Goal: Information Seeking & Learning: Learn about a topic

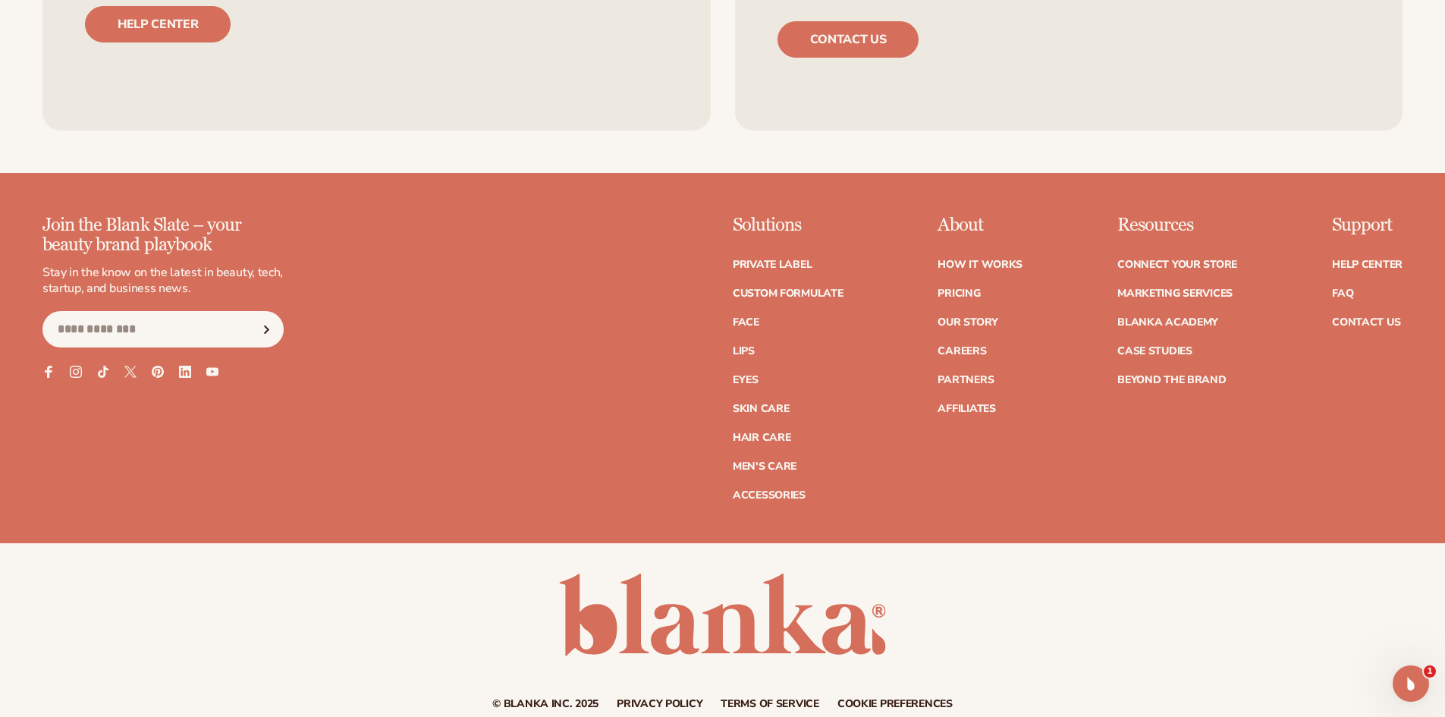
scroll to position [2973, 0]
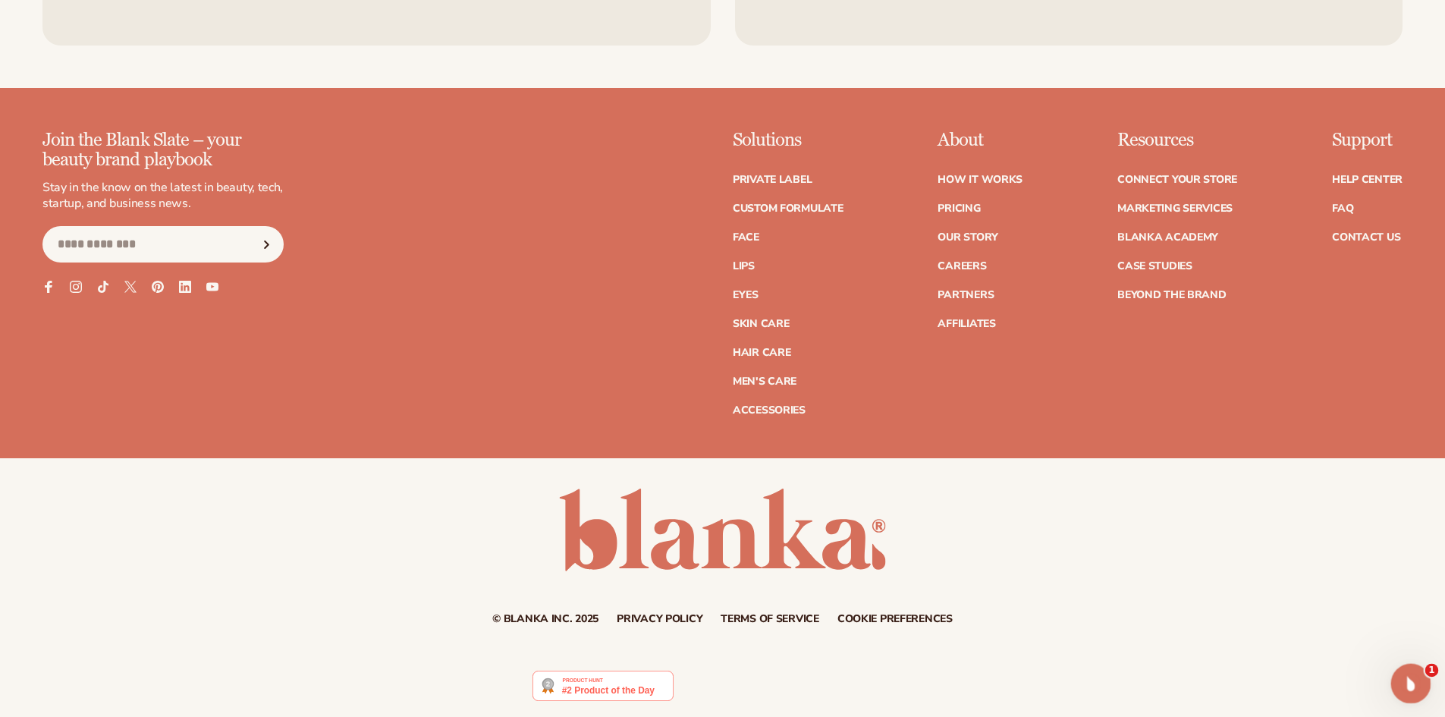
click at [1418, 678] on icon "Open Intercom Messenger" at bounding box center [1409, 681] width 25 height 25
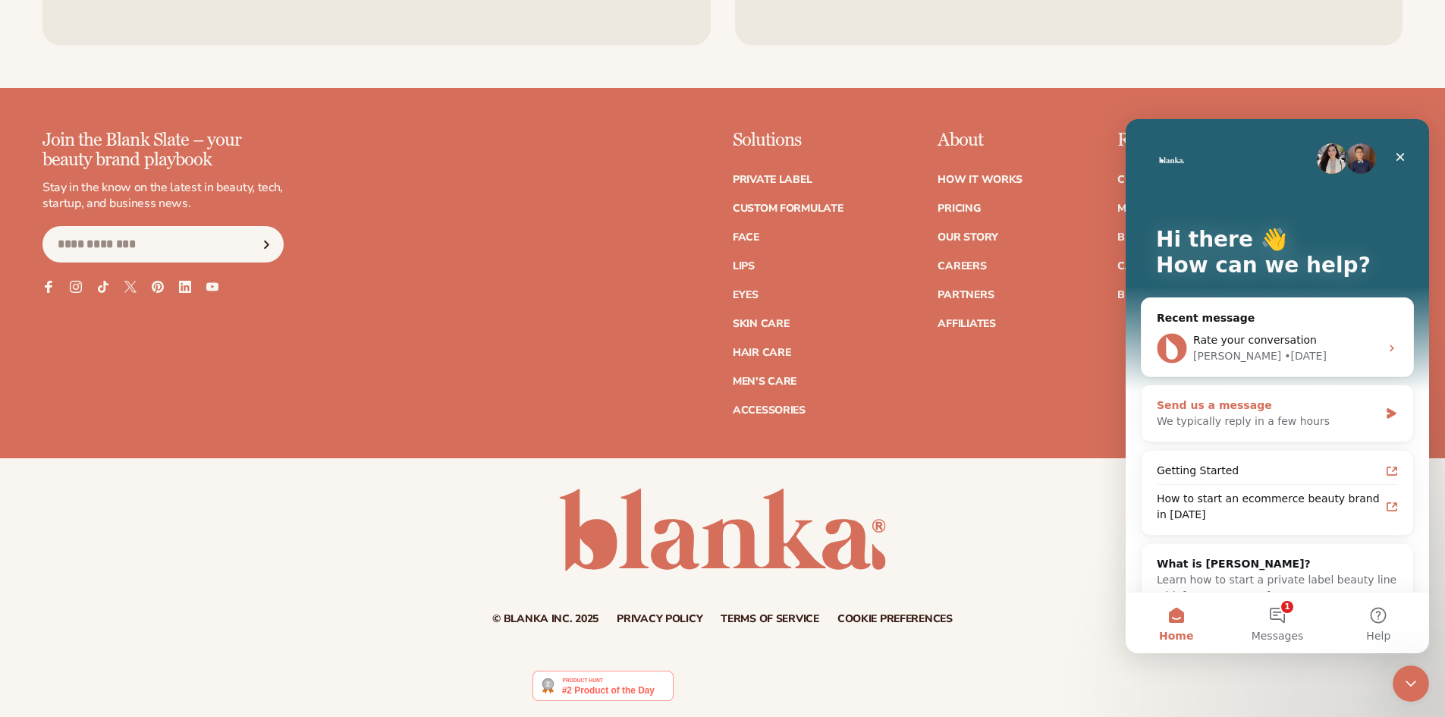
scroll to position [31, 0]
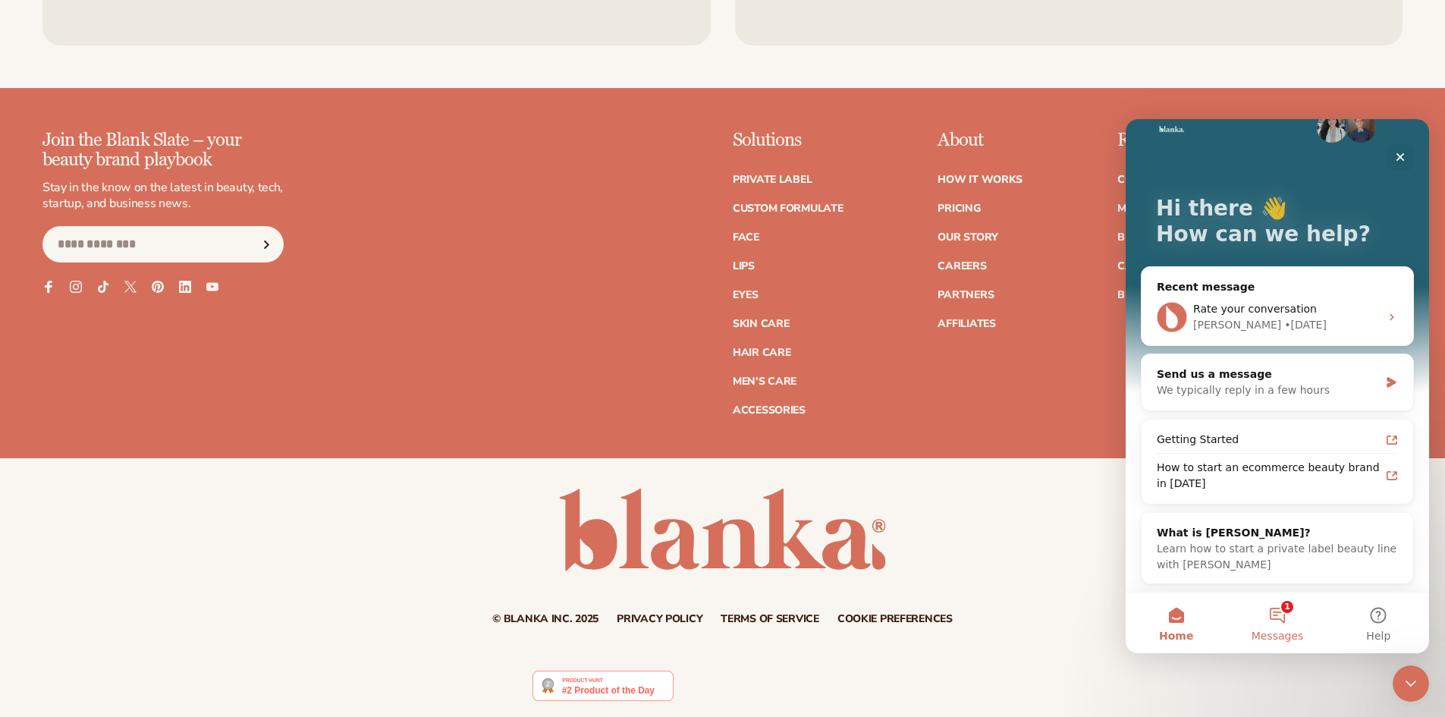
click at [1284, 608] on button "1 Messages" at bounding box center [1277, 623] width 101 height 61
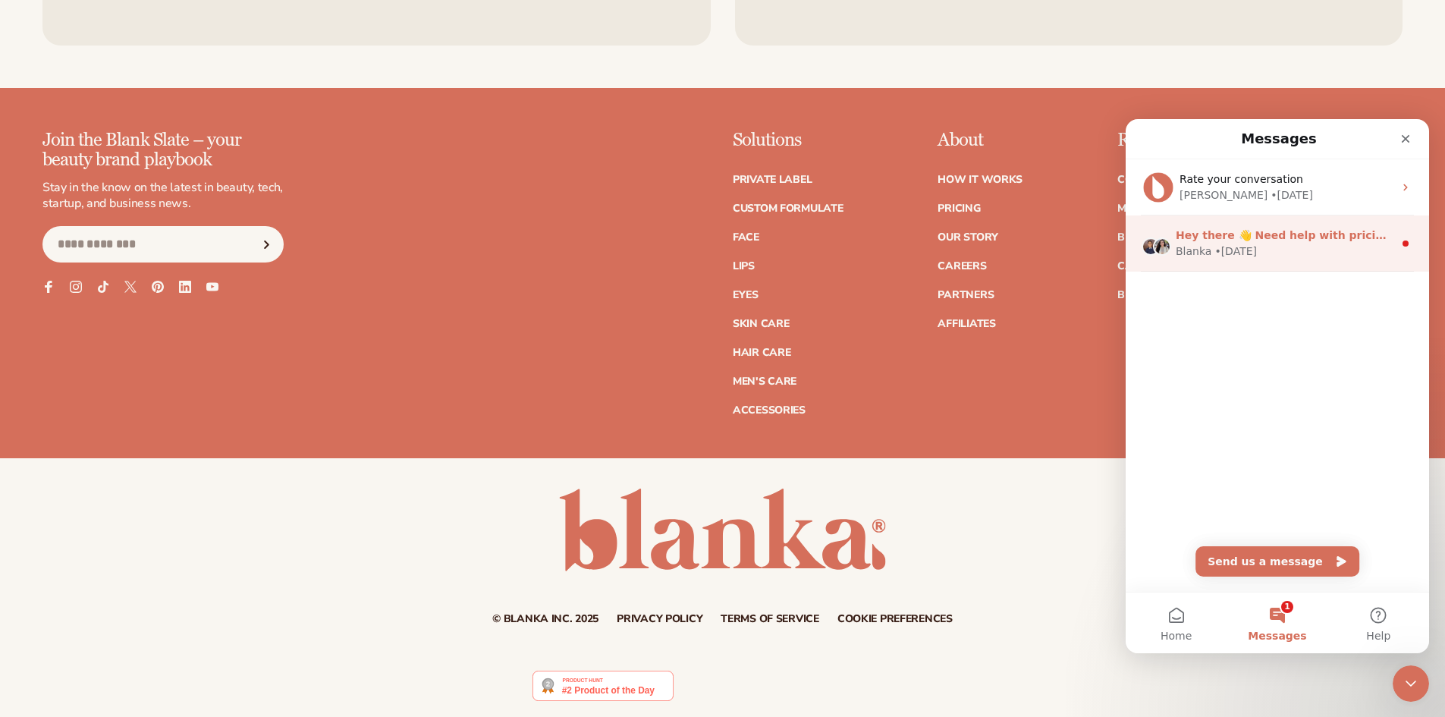
click at [1304, 255] on div "Blanka • 1d ago" at bounding box center [1285, 252] width 218 height 16
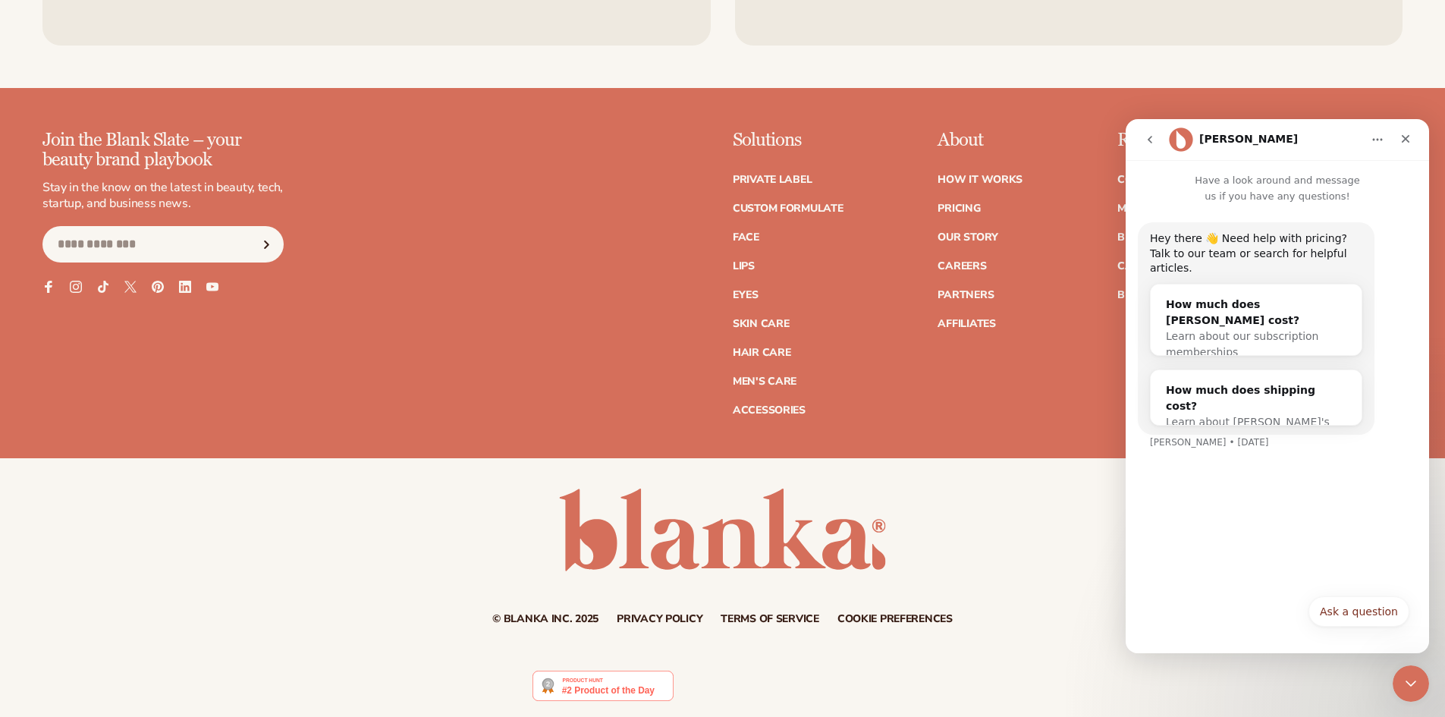
click at [1228, 555] on div "Hey there 👋 Need help with pricing? Talk to our team or search for helpful arti…" at bounding box center [1277, 395] width 303 height 382
click at [1347, 608] on button "Ask a question" at bounding box center [1359, 611] width 101 height 30
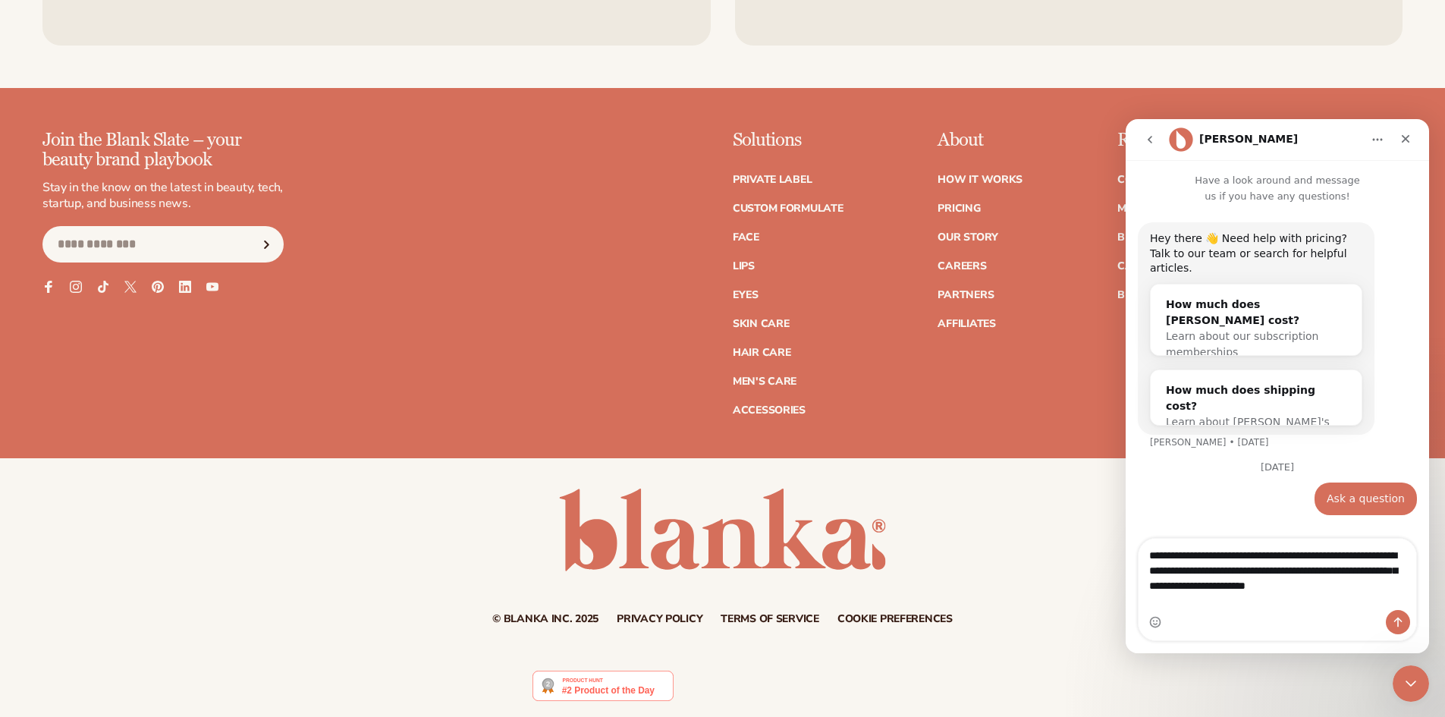
type textarea "**********"
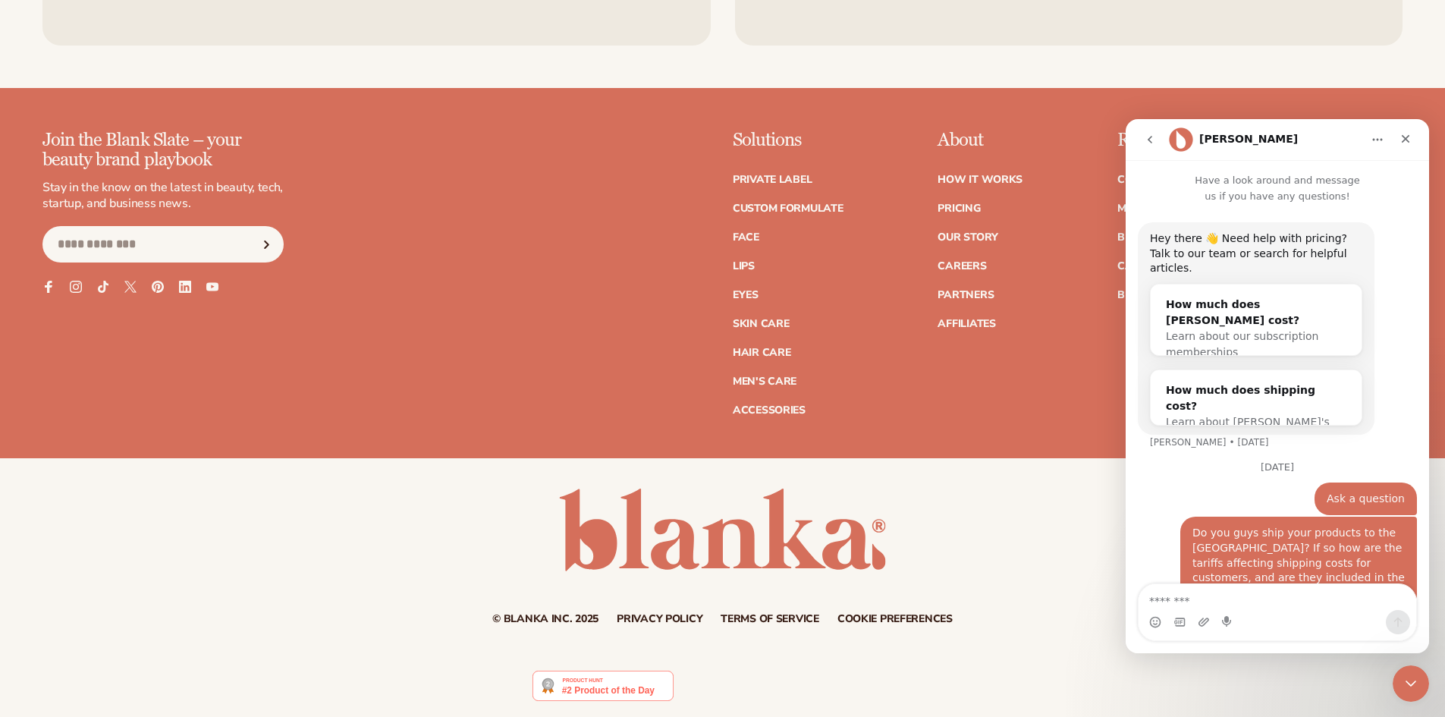
scroll to position [12, 0]
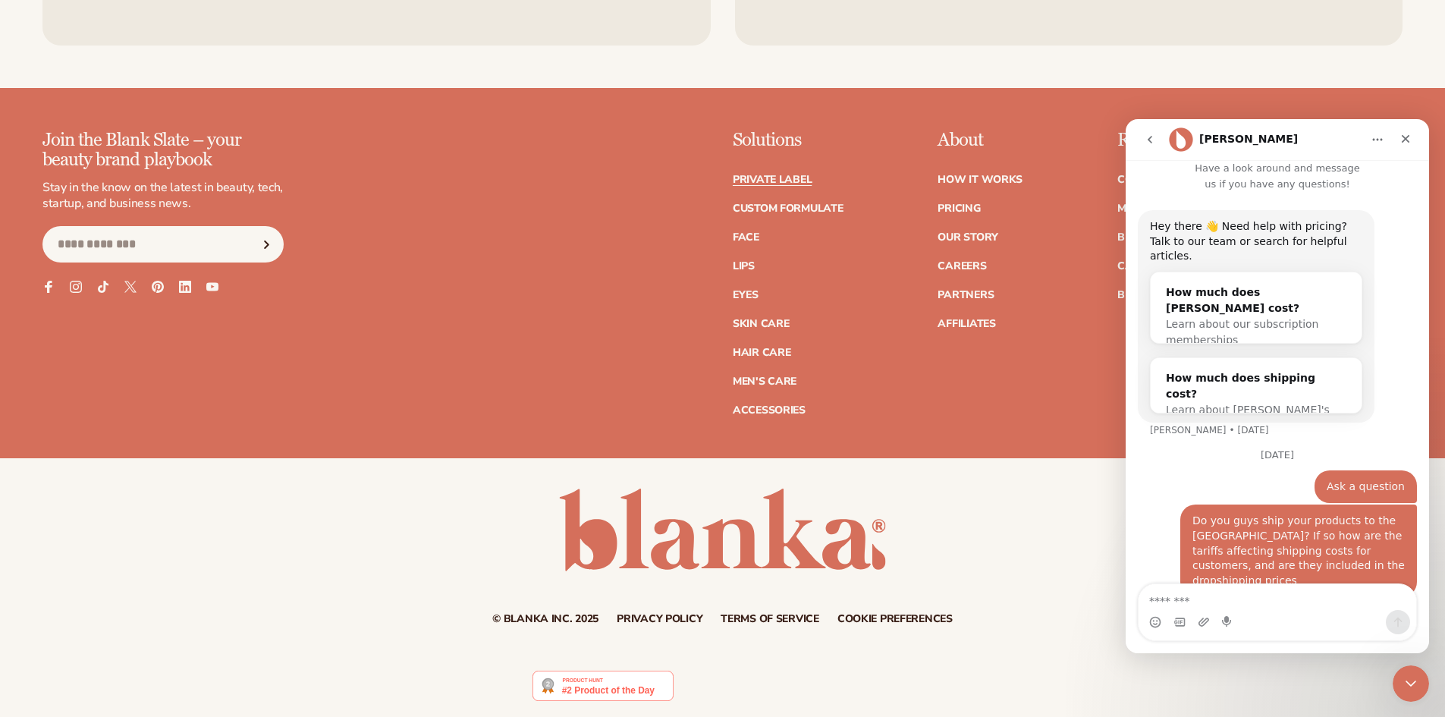
click at [775, 174] on link "Private label" at bounding box center [772, 179] width 79 height 11
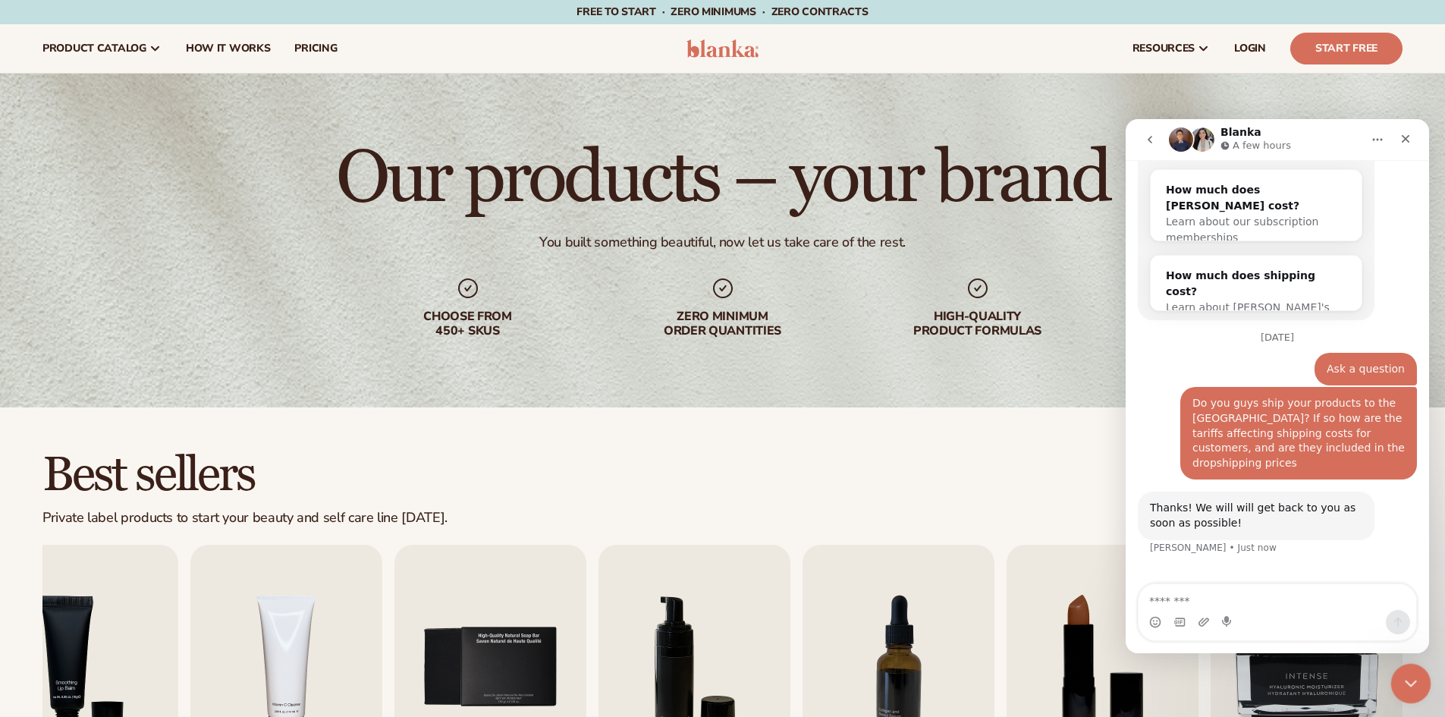
click at [1407, 678] on icon "Close Intercom Messenger" at bounding box center [1409, 681] width 18 height 18
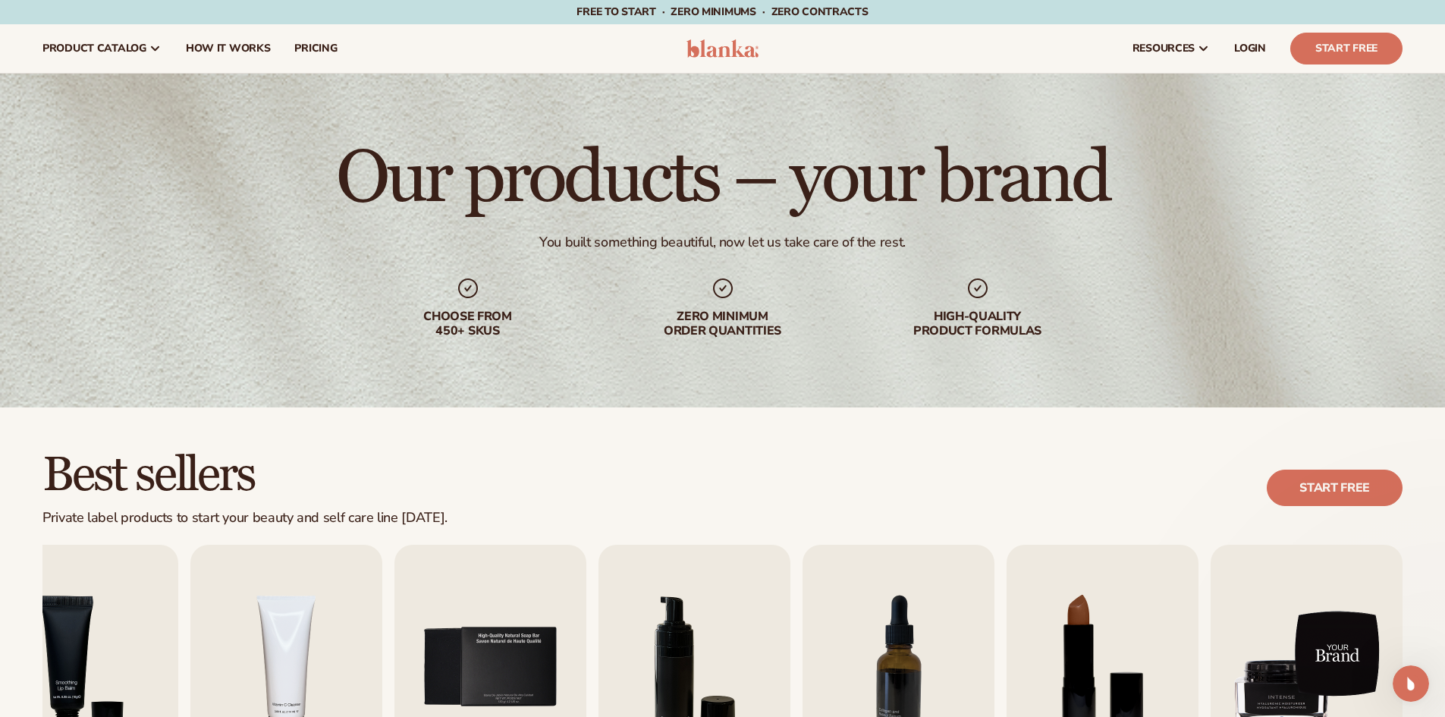
scroll to position [115, 0]
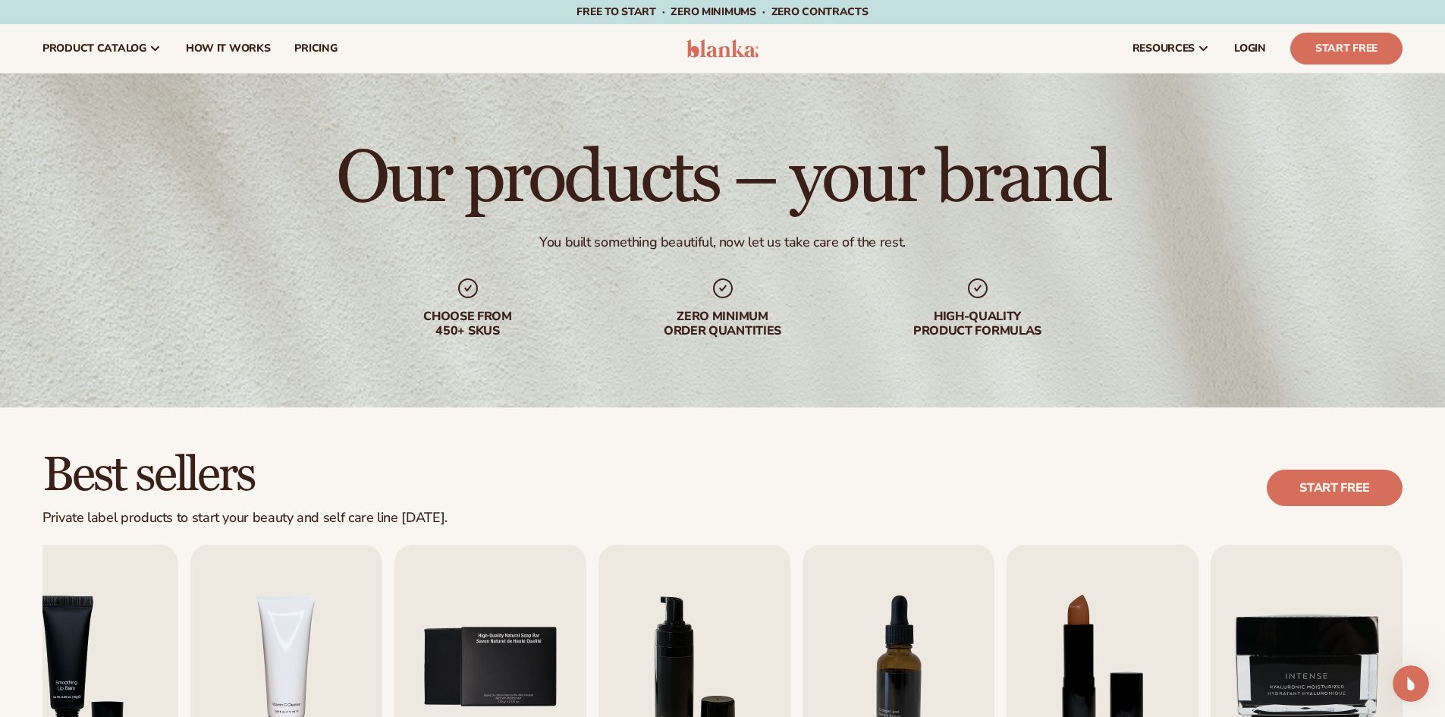
click at [484, 327] on div "Choose from 450+ Skus" at bounding box center [468, 324] width 194 height 29
click at [234, 47] on span "How It Works" at bounding box center [228, 48] width 85 height 12
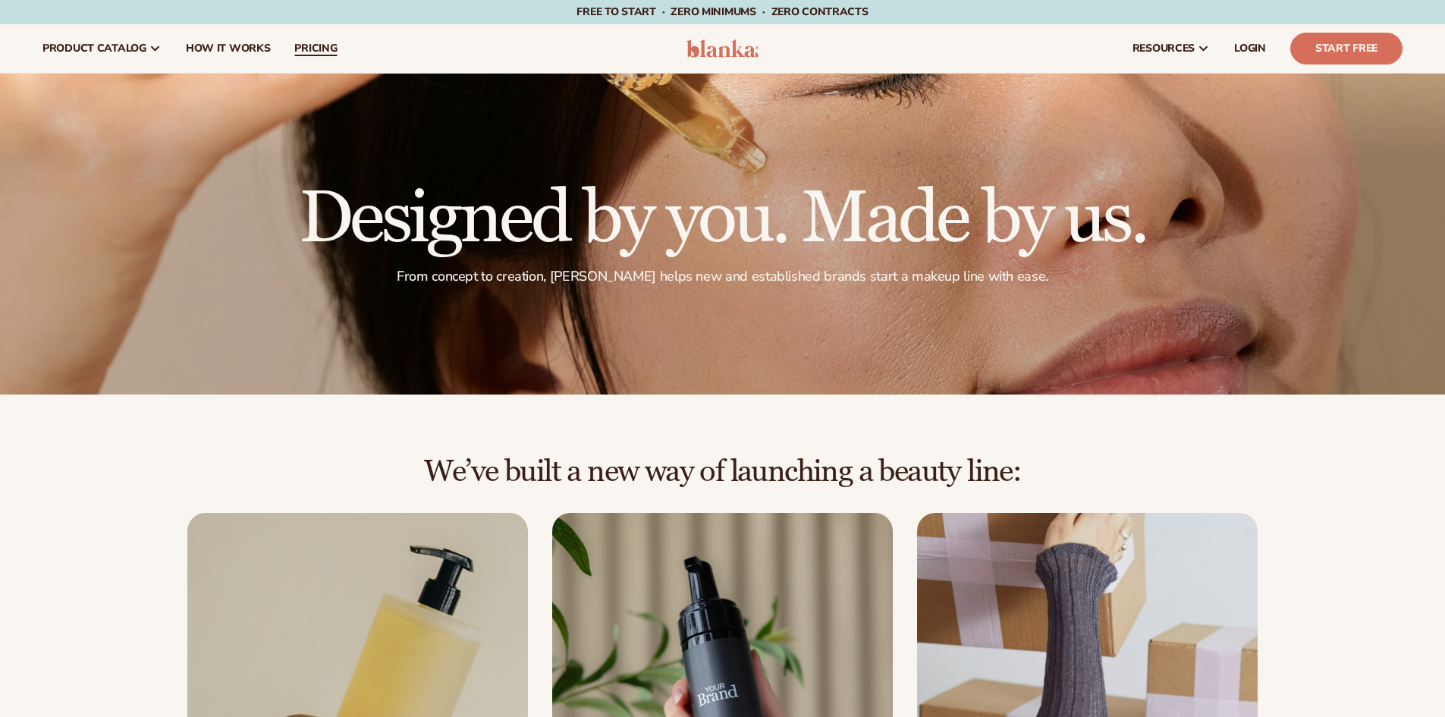
click at [306, 44] on span "pricing" at bounding box center [315, 48] width 42 height 12
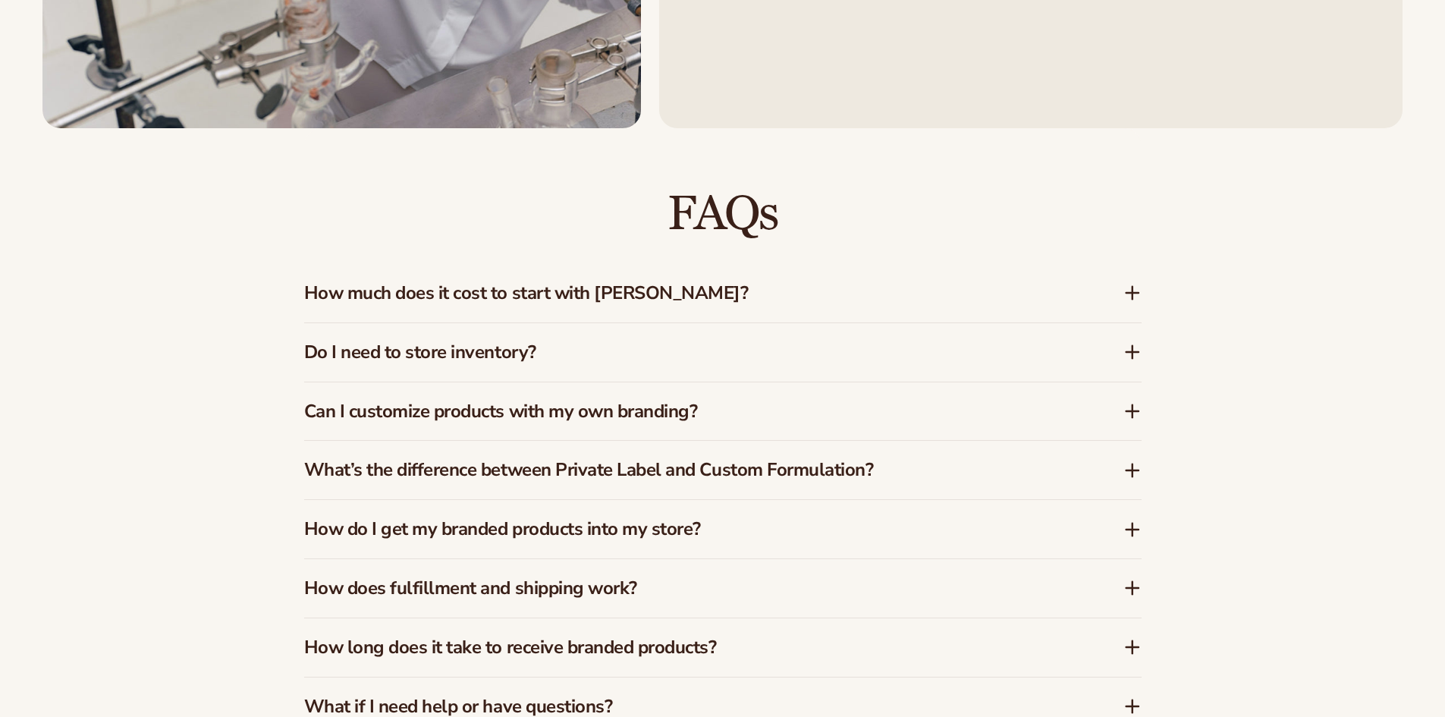
scroll to position [1517, 0]
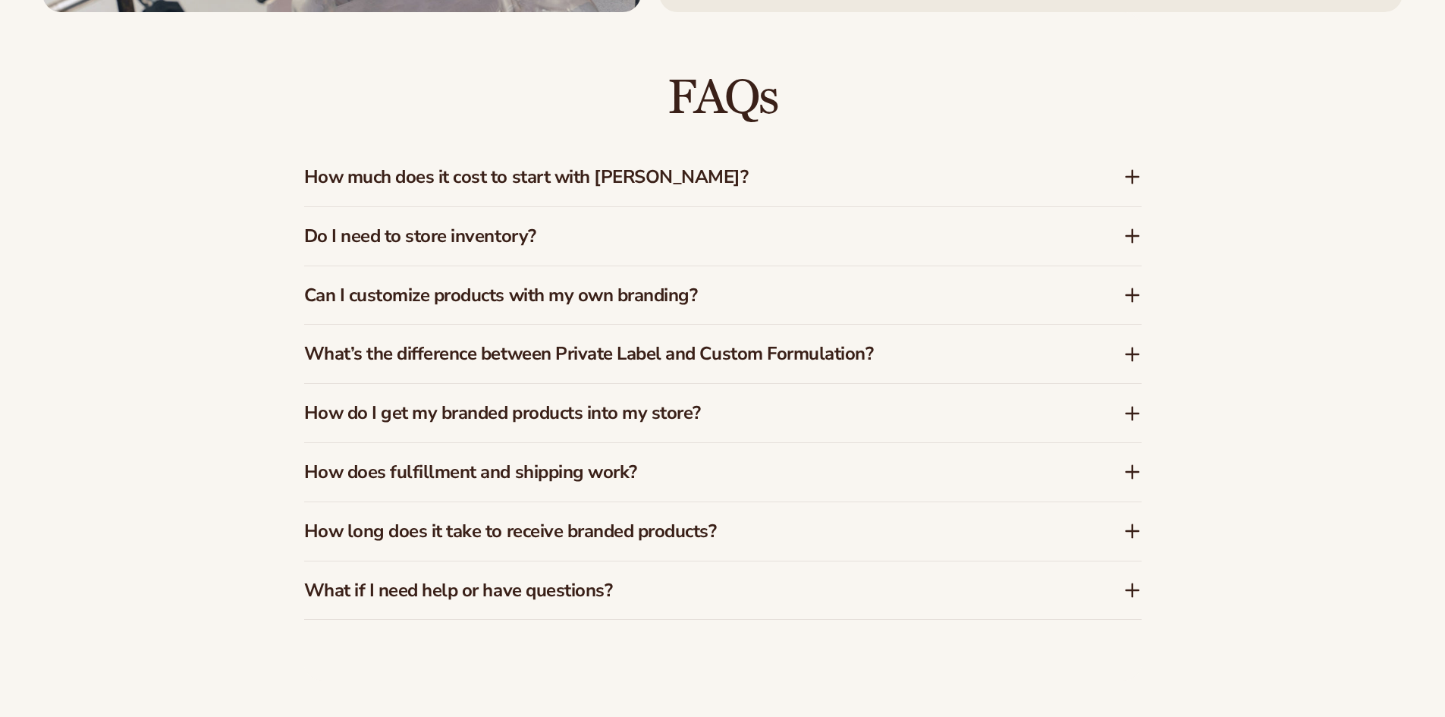
click at [1125, 184] on icon at bounding box center [1133, 177] width 18 height 18
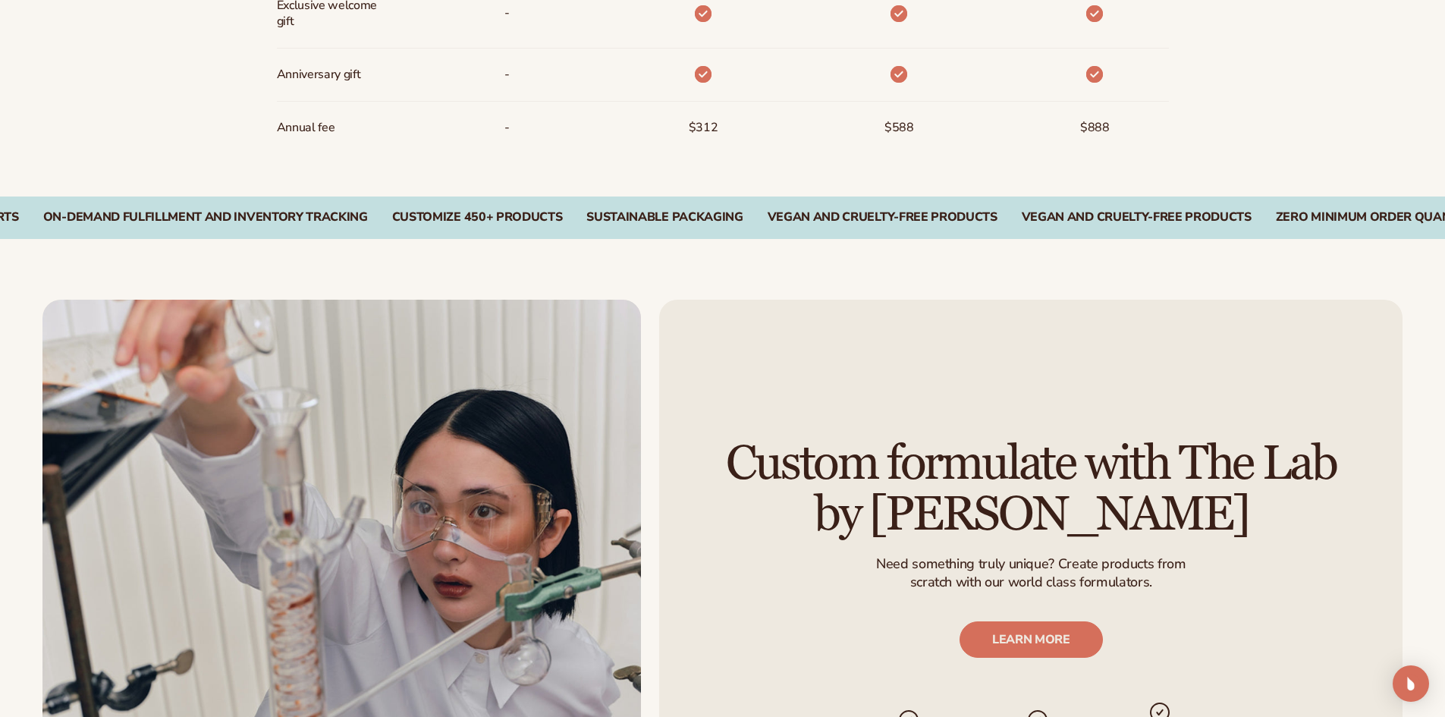
scroll to position [2414, 0]
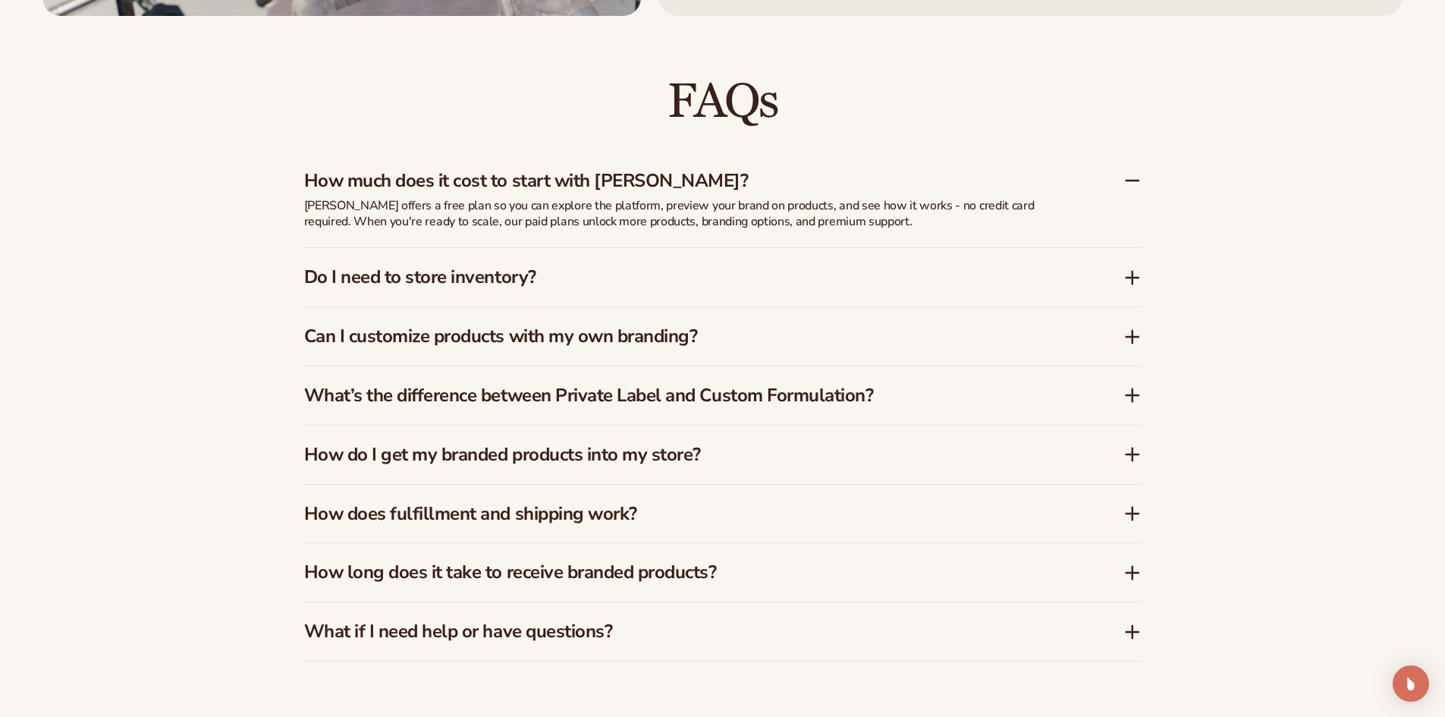
click at [1126, 180] on icon at bounding box center [1133, 180] width 18 height 18
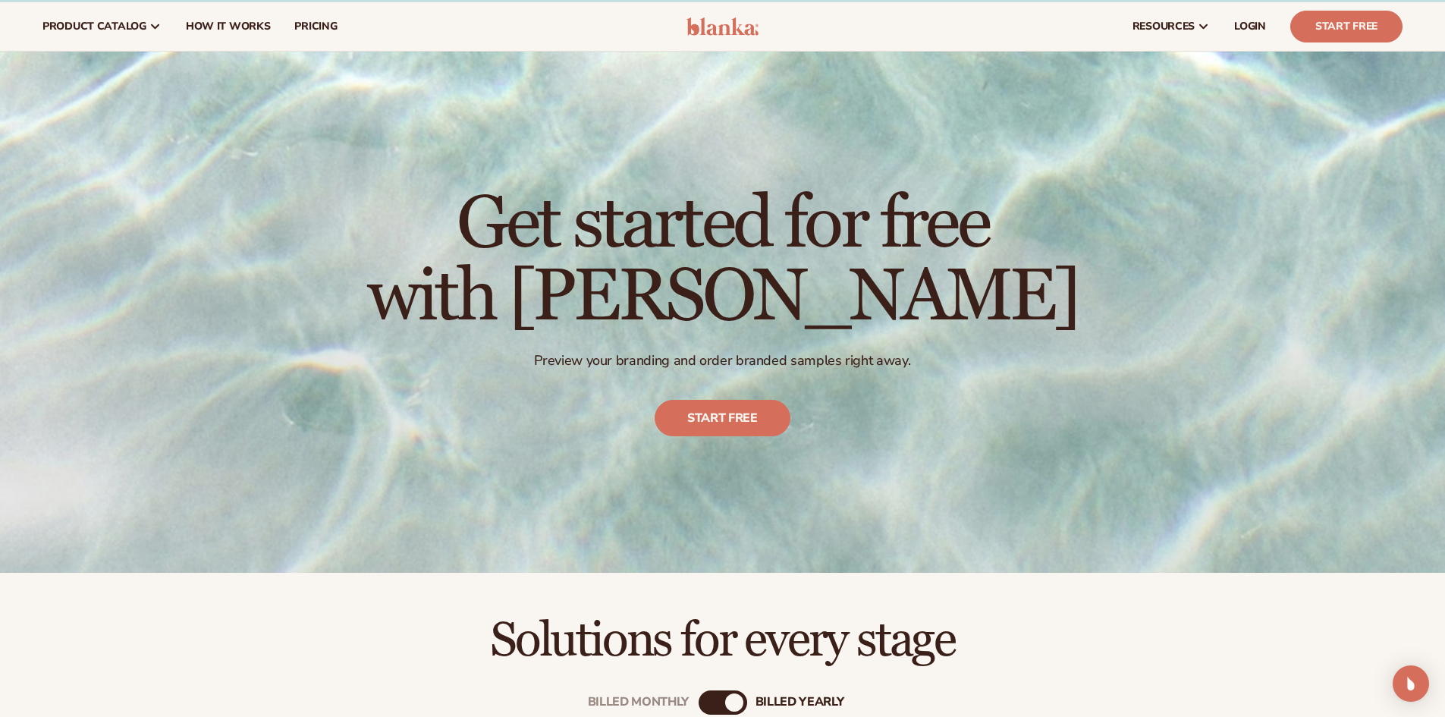
scroll to position [0, 0]
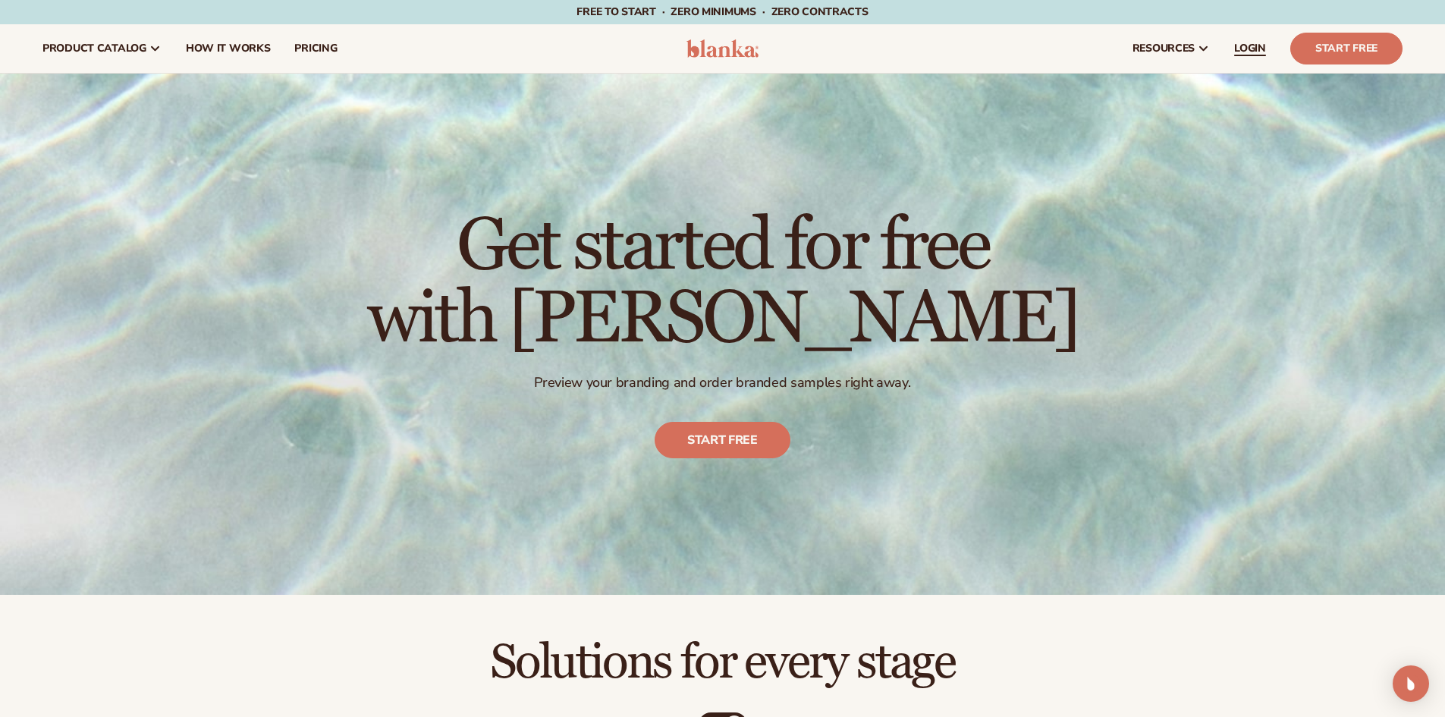
click at [1258, 46] on span "LOGIN" at bounding box center [1250, 48] width 32 height 12
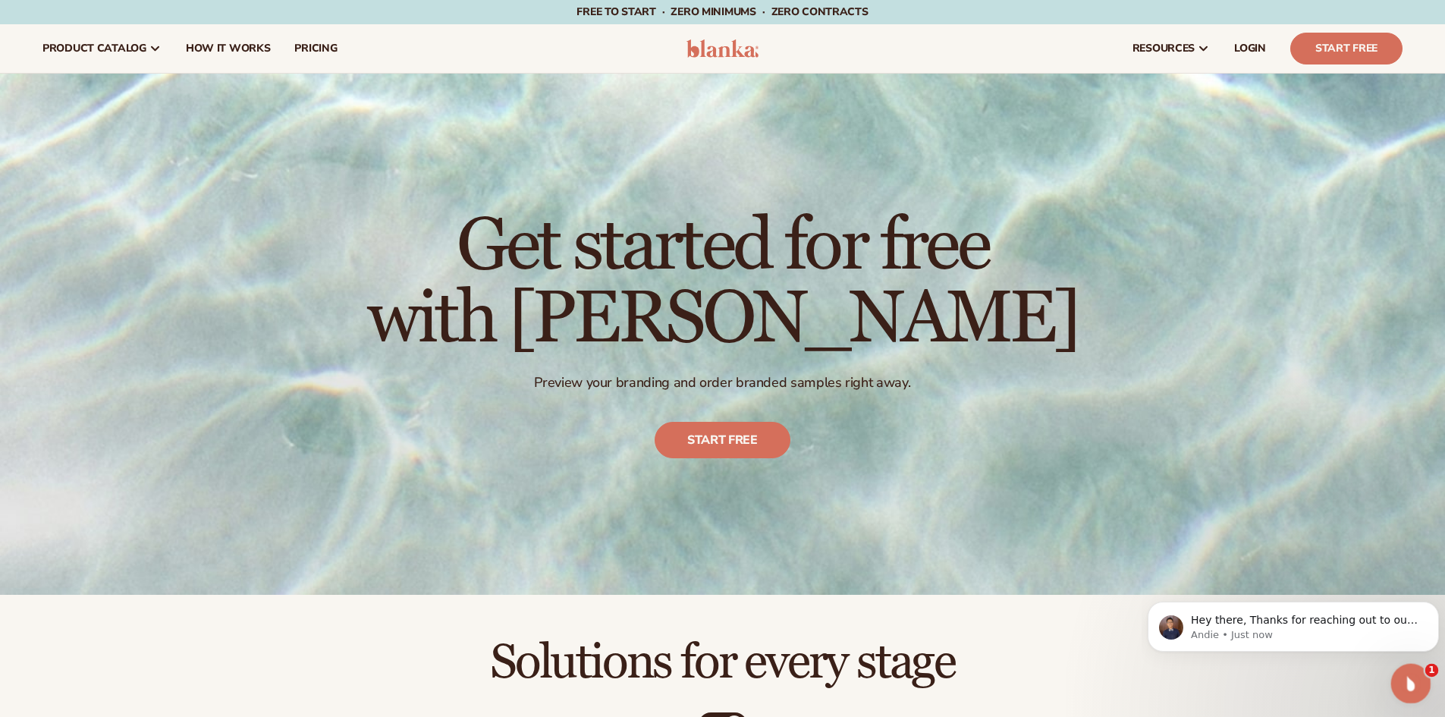
click at [1416, 678] on icon "Open Intercom Messenger" at bounding box center [1409, 681] width 25 height 25
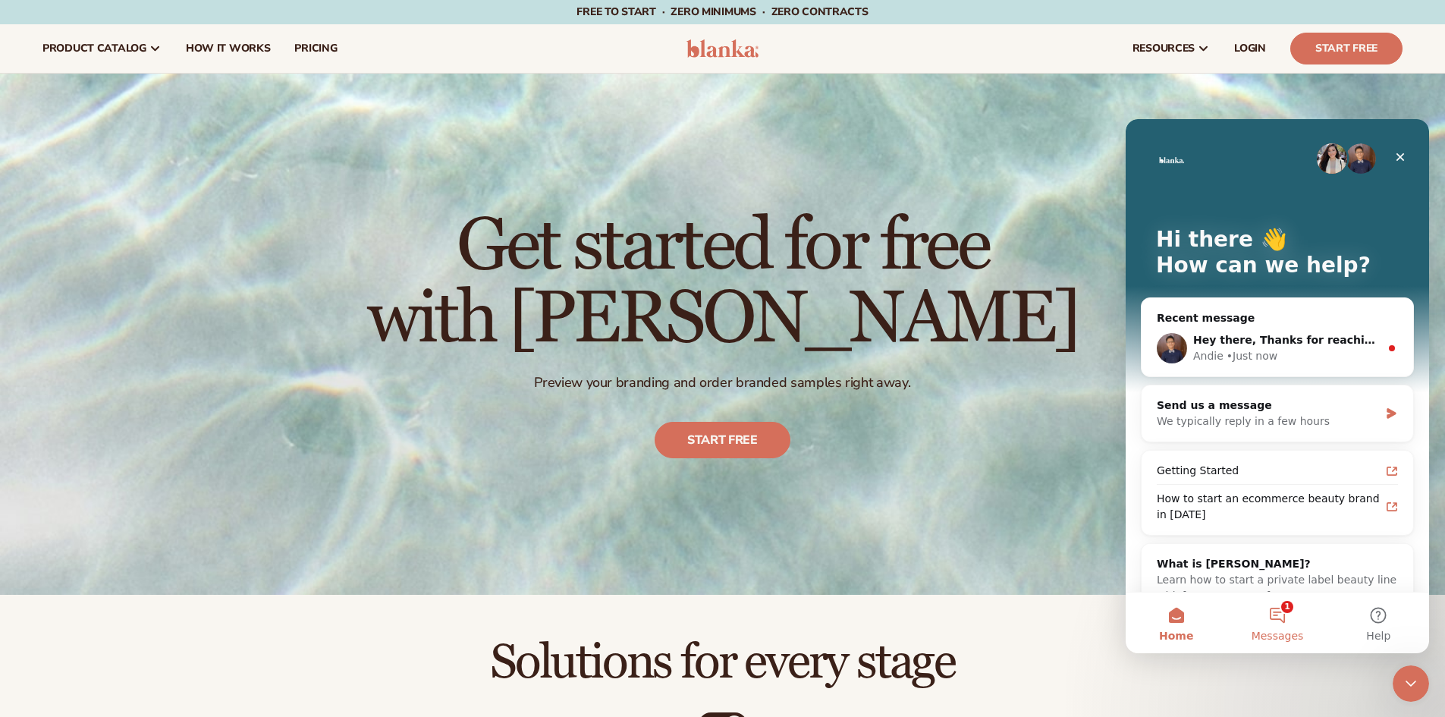
click at [1276, 620] on button "1 Messages" at bounding box center [1277, 623] width 101 height 61
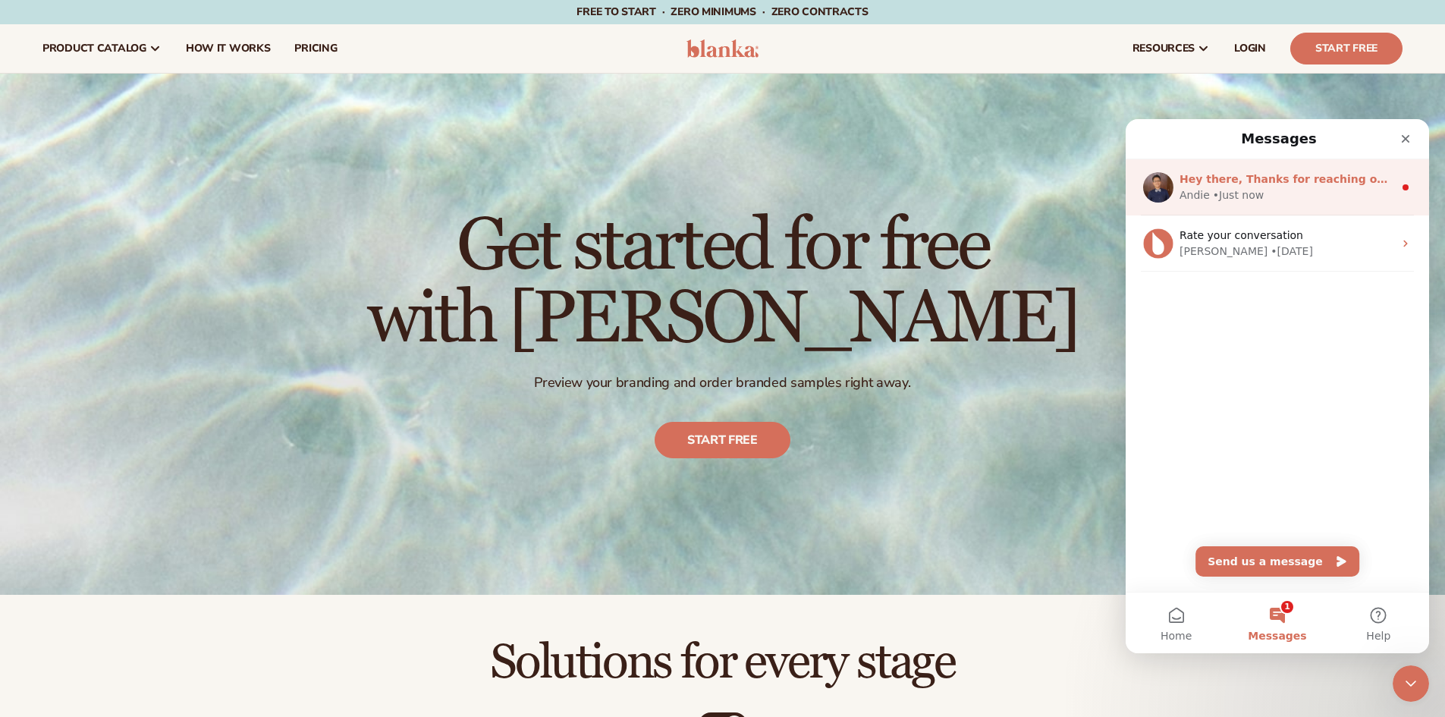
click at [1284, 200] on div "Andie • Just now" at bounding box center [1287, 195] width 214 height 16
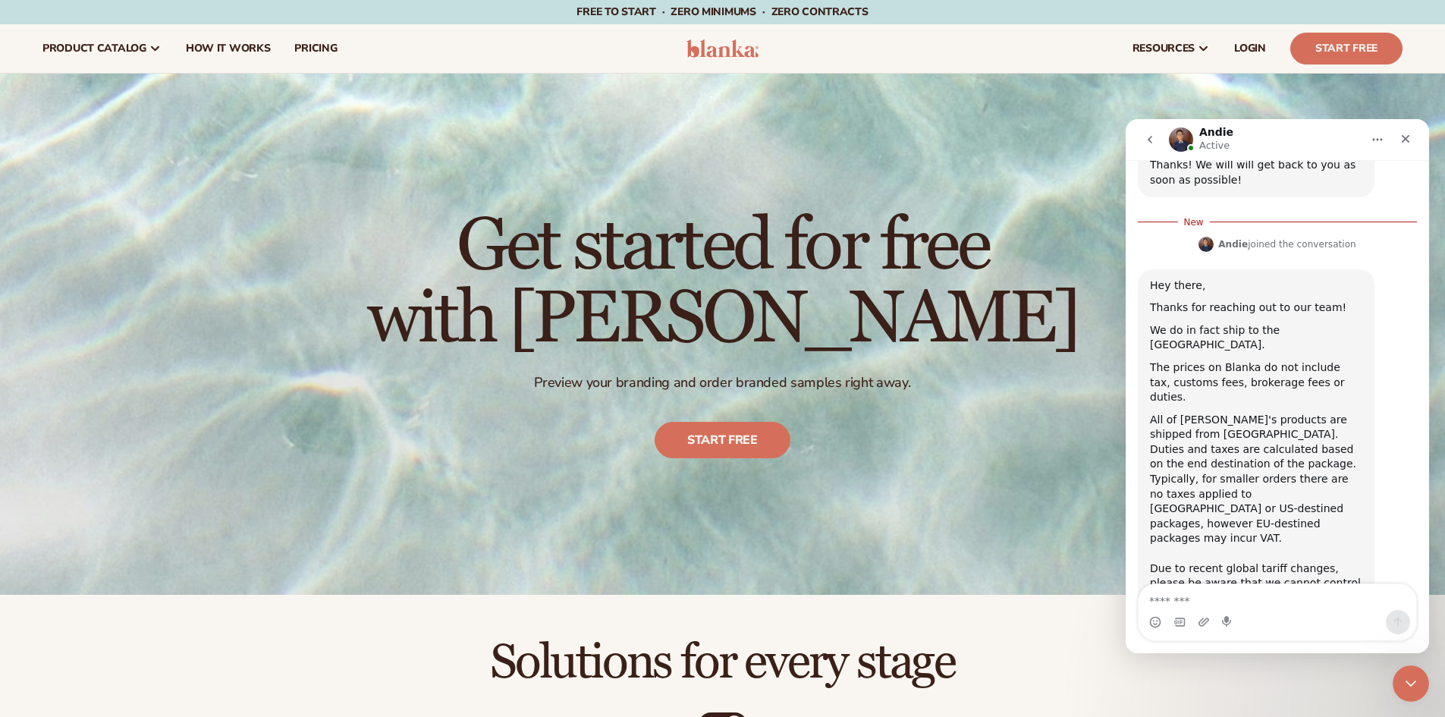
scroll to position [527, 0]
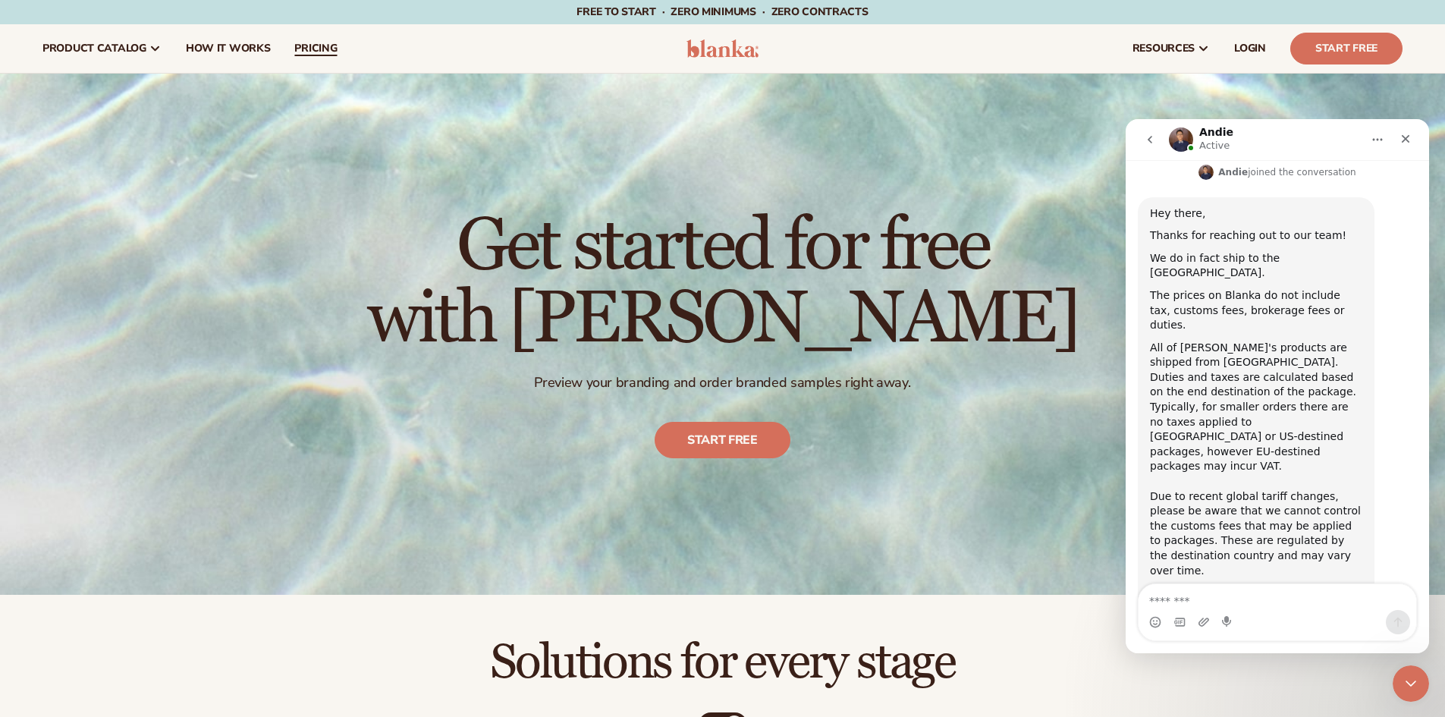
click at [298, 47] on span "pricing" at bounding box center [315, 48] width 42 height 12
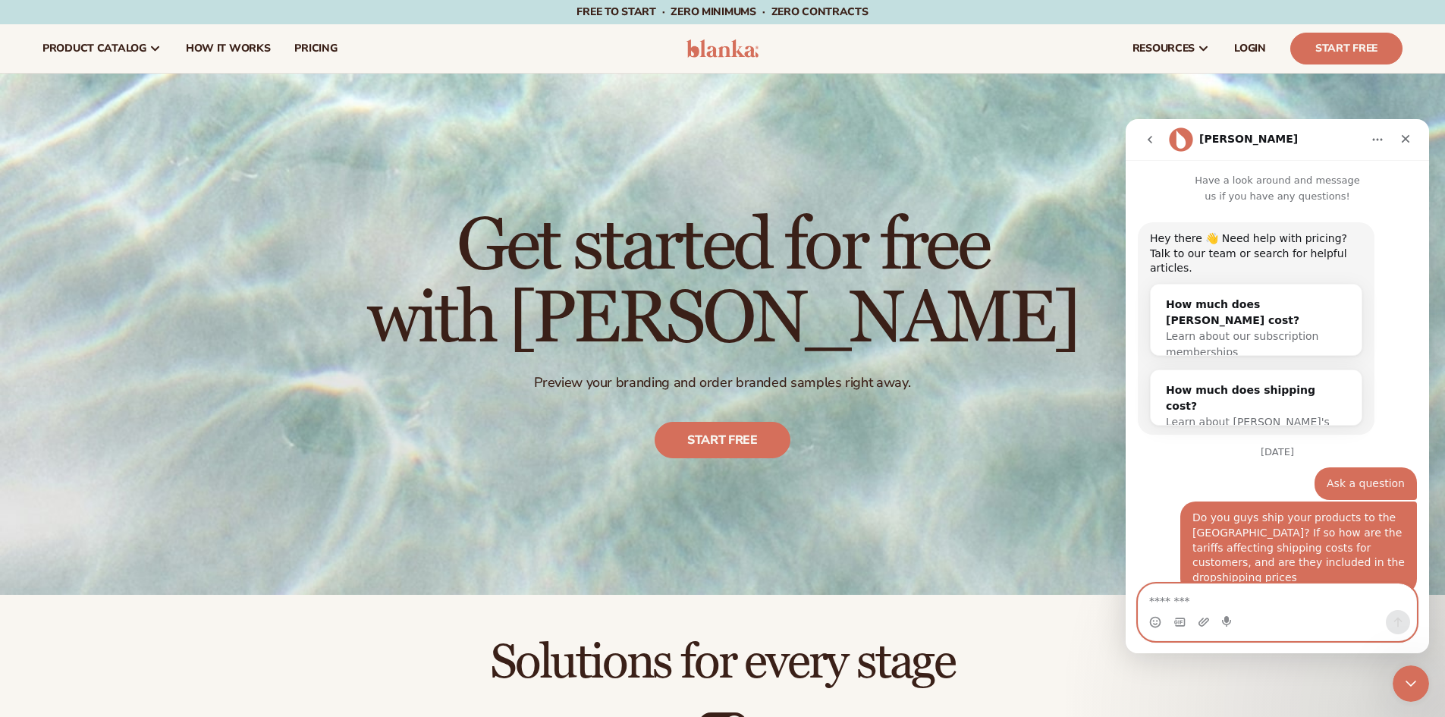
scroll to position [502, 0]
